Goal: Task Accomplishment & Management: Manage account settings

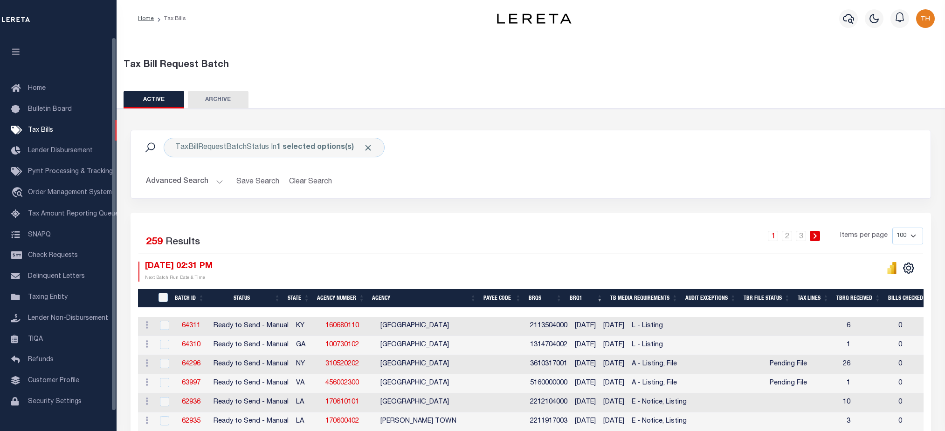
scroll to position [124, 0]
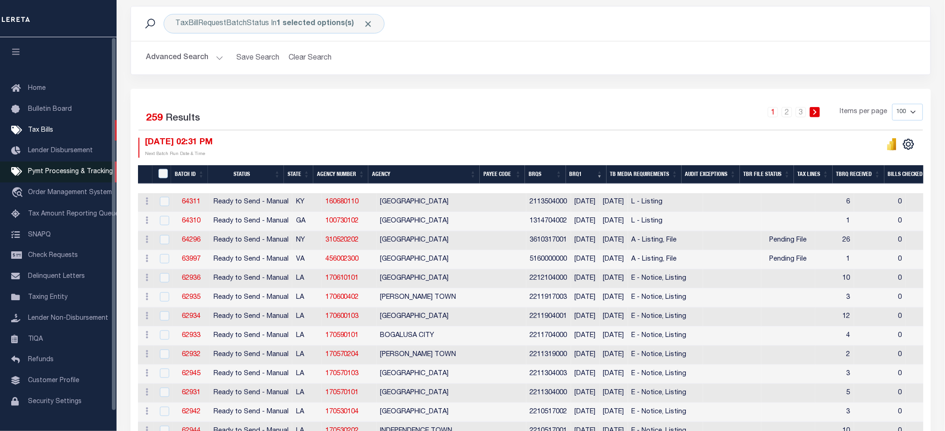
click at [76, 172] on span "Pymt Processing & Tracking" at bounding box center [70, 172] width 85 height 7
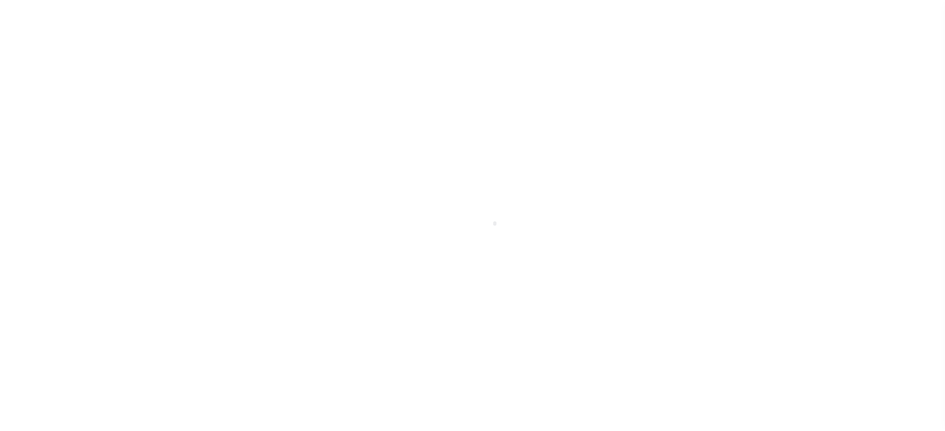
scroll to position [21, 0]
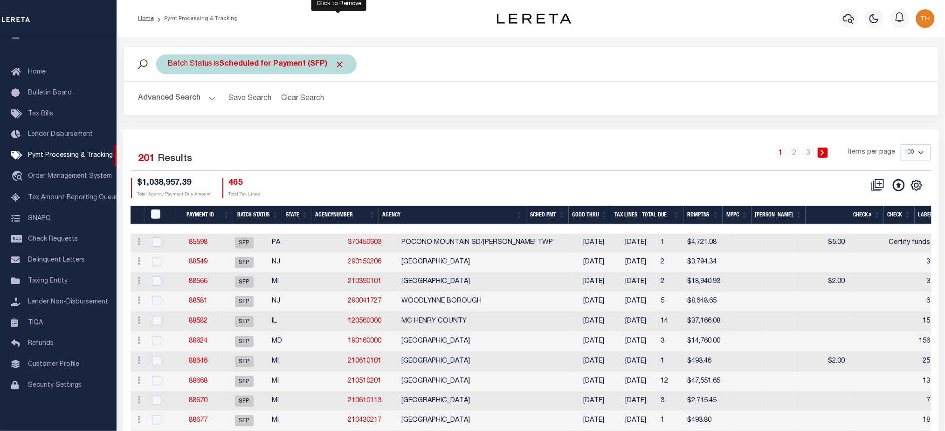
click at [339, 65] on span "Click to Remove" at bounding box center [340, 65] width 10 height 10
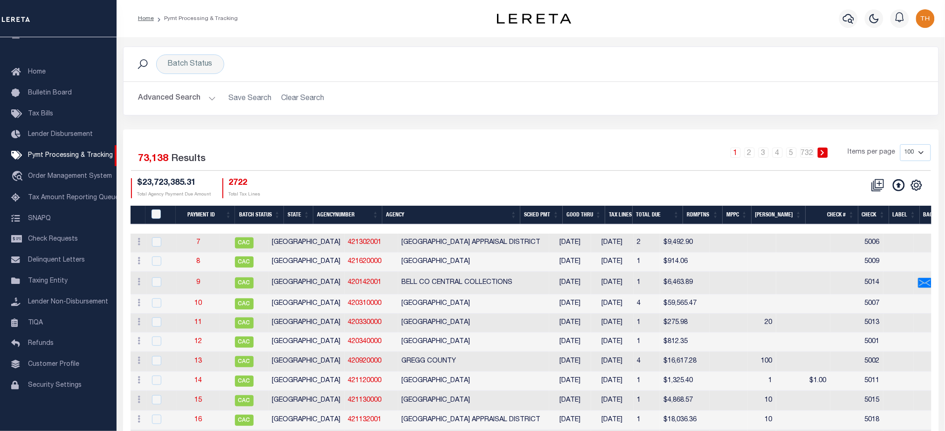
click at [629, 216] on th "Tax Lines" at bounding box center [618, 215] width 27 height 19
click at [599, 213] on th "Good Thru" at bounding box center [583, 215] width 42 height 19
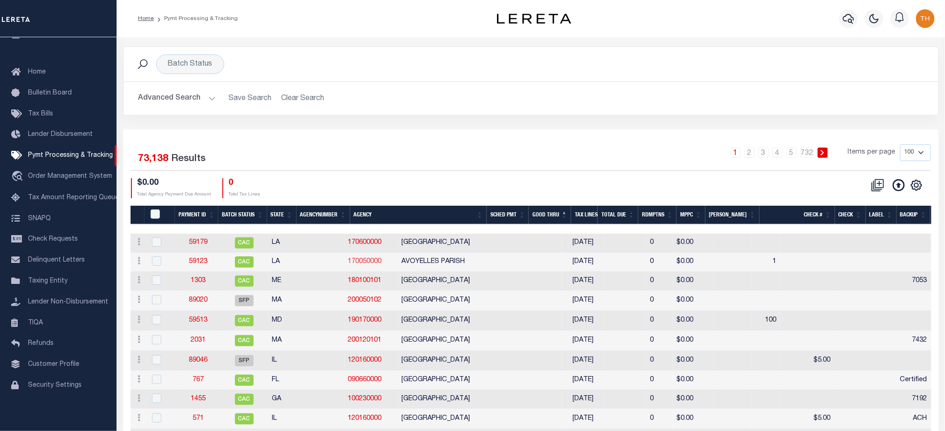
click at [348, 262] on link "170050000" at bounding box center [365, 262] width 34 height 7
checkbox input "true"
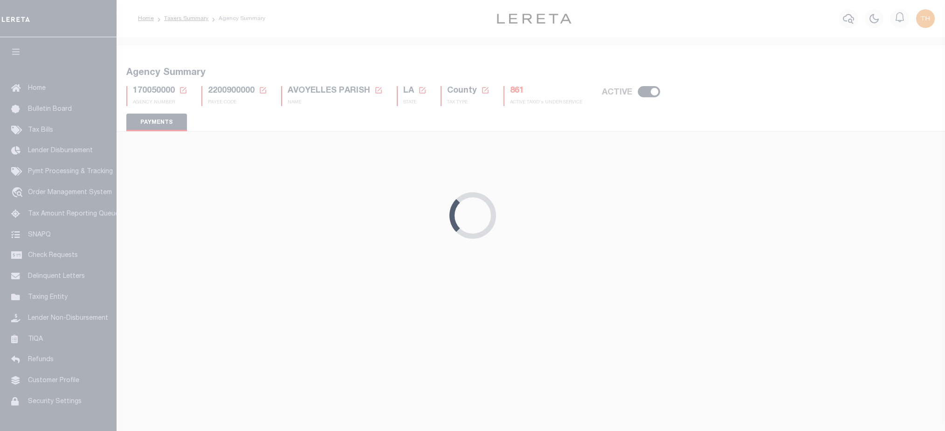
select select "false"
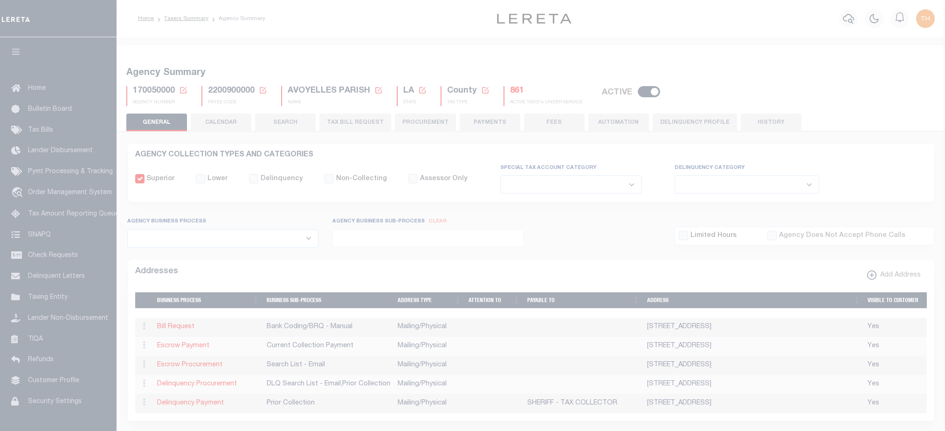
select select
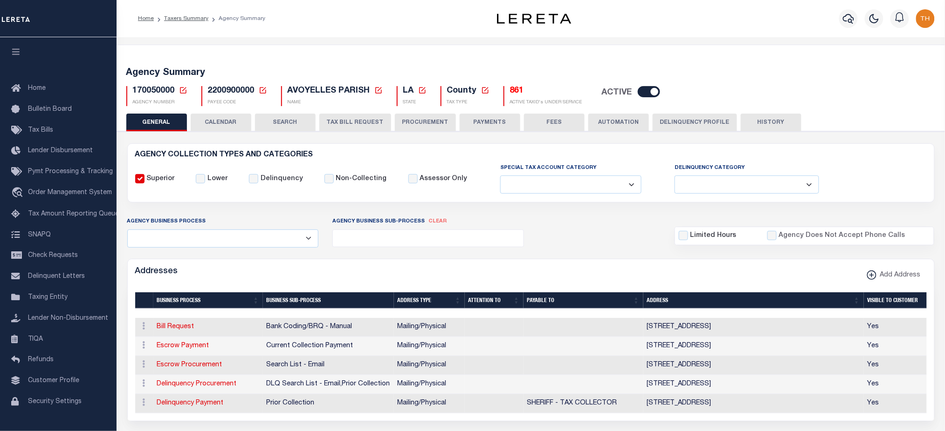
click at [151, 93] on span "170050000" at bounding box center [154, 91] width 42 height 8
copy h5 "170050000"
click at [182, 17] on link "Taxers Summary" at bounding box center [186, 19] width 44 height 6
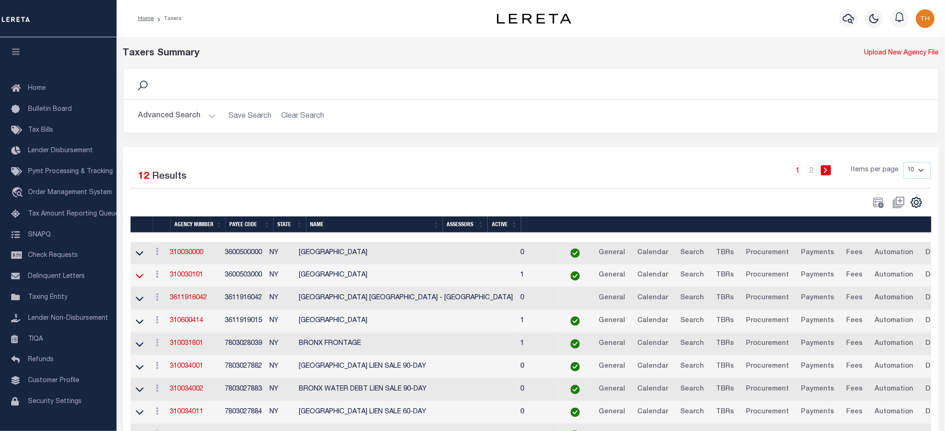
click at [138, 274] on icon at bounding box center [140, 276] width 8 height 10
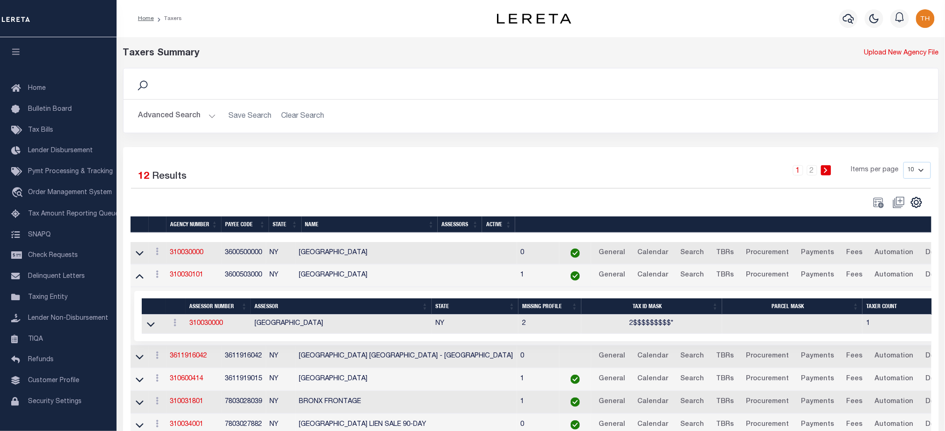
scroll to position [62, 0]
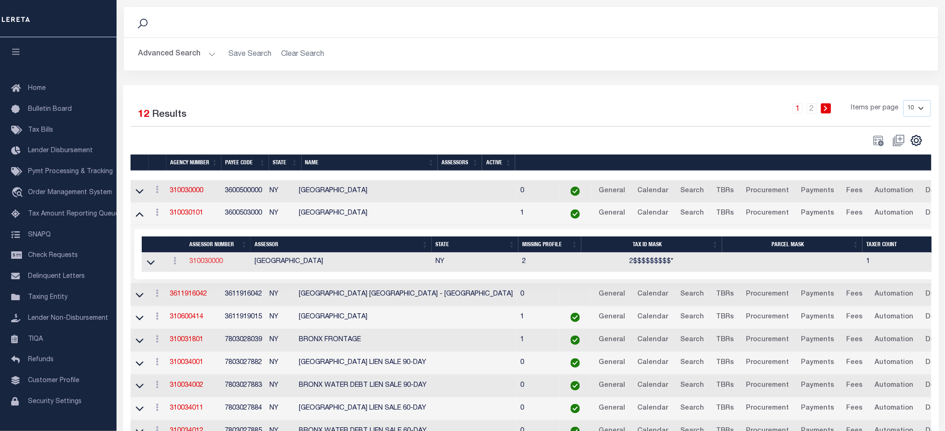
click at [194, 263] on link "310030000" at bounding box center [206, 262] width 34 height 7
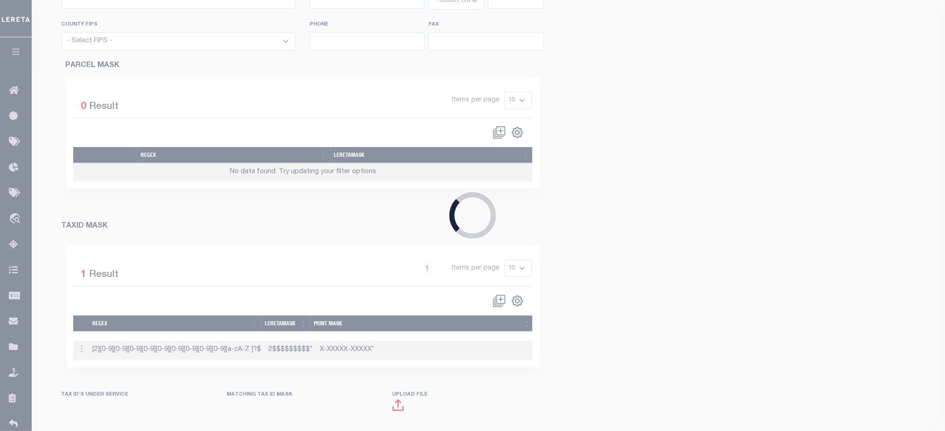
checkbox input "true"
type input "310030000"
type input "BRONX COUNTY"
type input "00 - County"
type input "http://webapps.nyc.gov:8084/CICS/fin1/find001i"
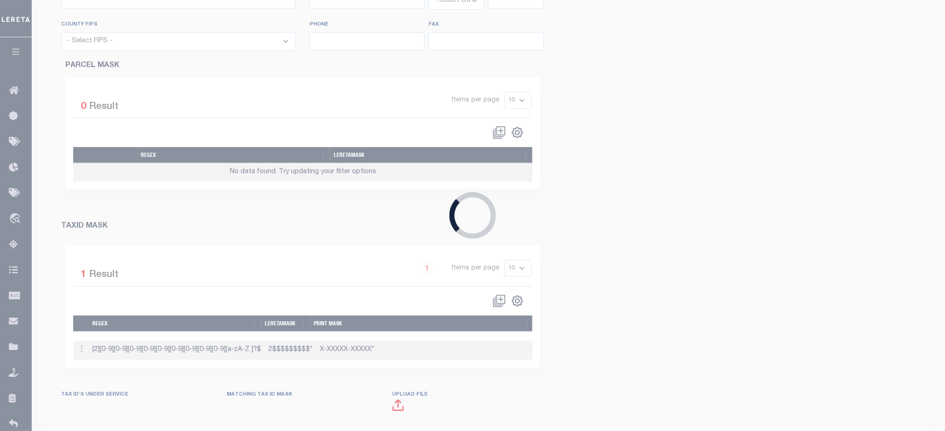
select select "NY"
select select "36005"
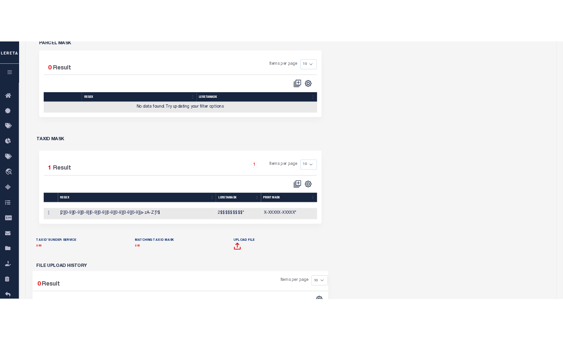
scroll to position [406, 0]
